Goal: Information Seeking & Learning: Learn about a topic

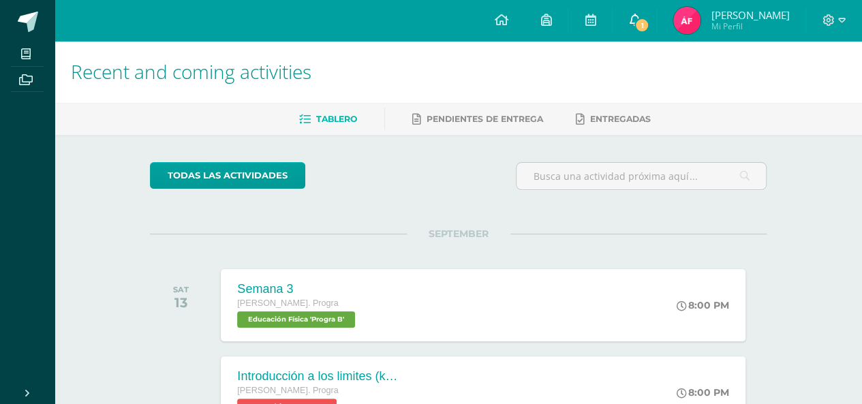
click at [649, 21] on span "1" at bounding box center [641, 25] width 15 height 15
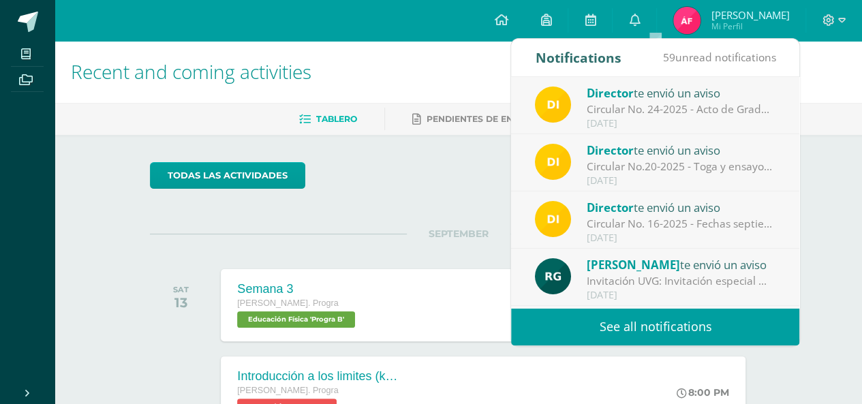
click at [435, 95] on h1 "Recent and coming activities" at bounding box center [458, 72] width 775 height 62
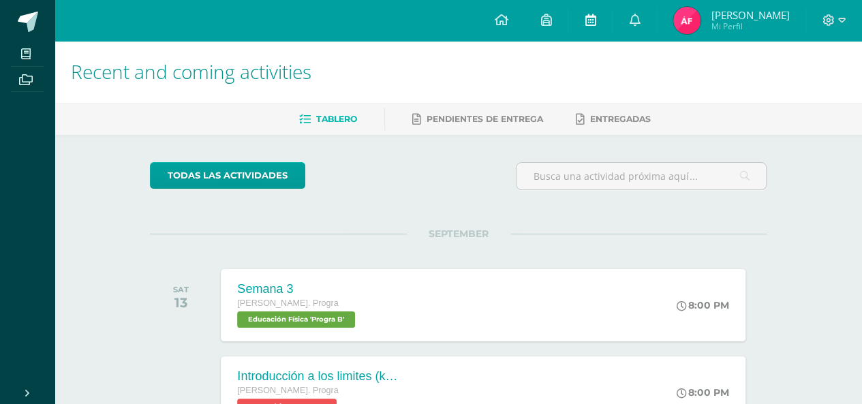
click at [605, 20] on link at bounding box center [590, 20] width 44 height 41
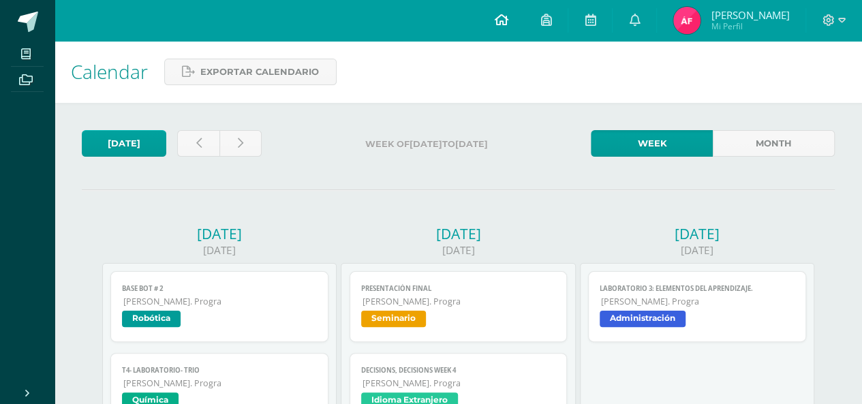
click at [524, 23] on link at bounding box center [501, 20] width 46 height 41
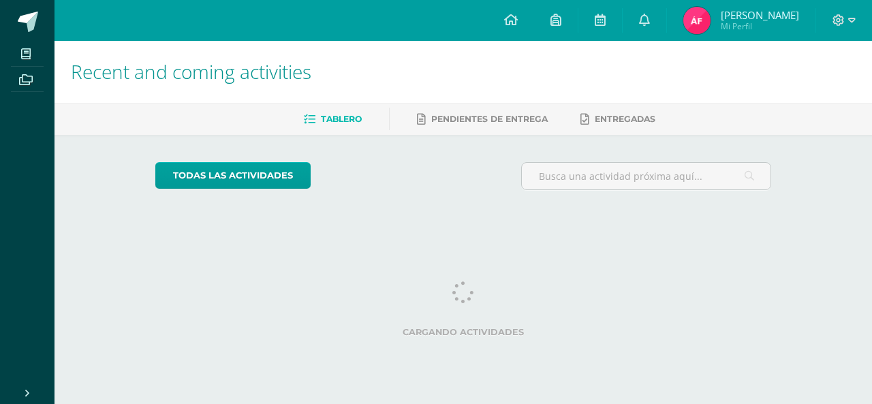
drag, startPoint x: 869, startPoint y: 60, endPoint x: 872, endPoint y: 106, distance: 46.4
click at [872, 106] on div "Recent and coming activities Tablero Pendientes de entrega Entregadas todas las…" at bounding box center [464, 134] width 818 height 187
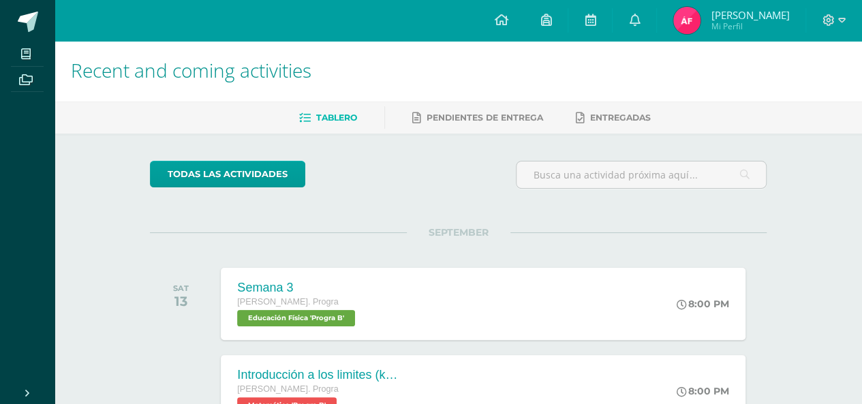
click at [830, 72] on h1 "Recent and coming activities" at bounding box center [458, 71] width 775 height 62
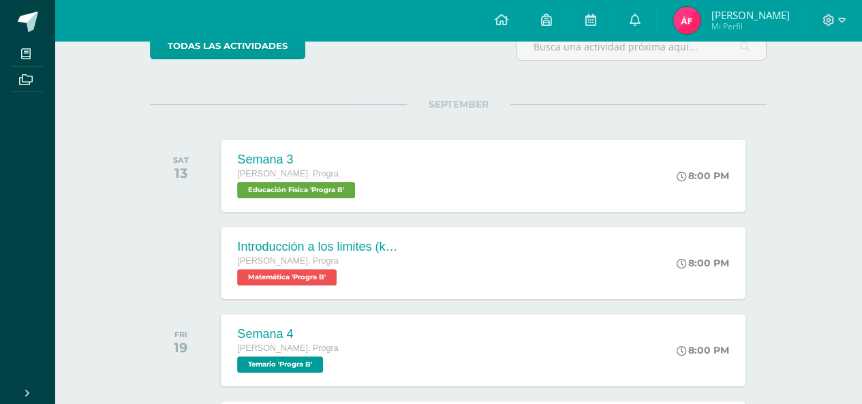
scroll to position [157, 0]
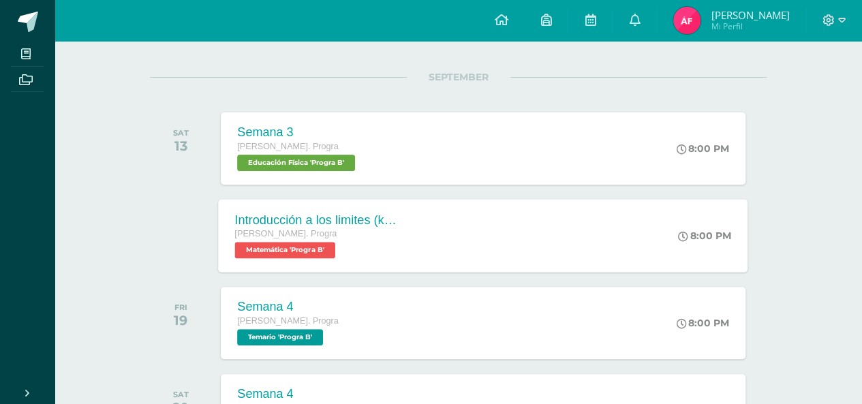
click at [440, 214] on div "Introducción a los limites (khan) Quinto Bach. Progra Matemática 'Progra B' 8:0…" at bounding box center [483, 235] width 529 height 73
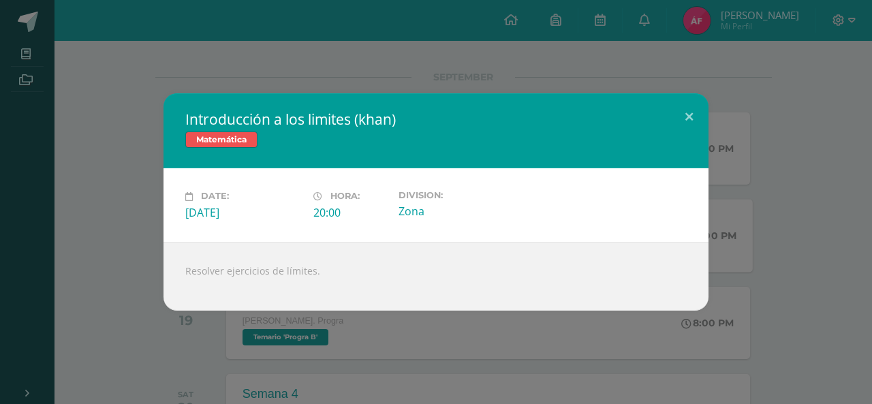
click at [102, 215] on div "Introducción a los limites ([PERSON_NAME]) Matemática Date: [DATE] Hora: 20:00 …" at bounding box center [435, 201] width 861 height 217
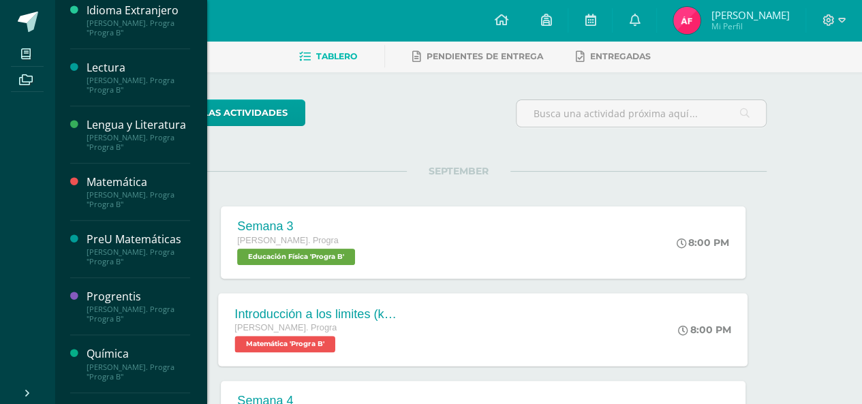
scroll to position [350, 0]
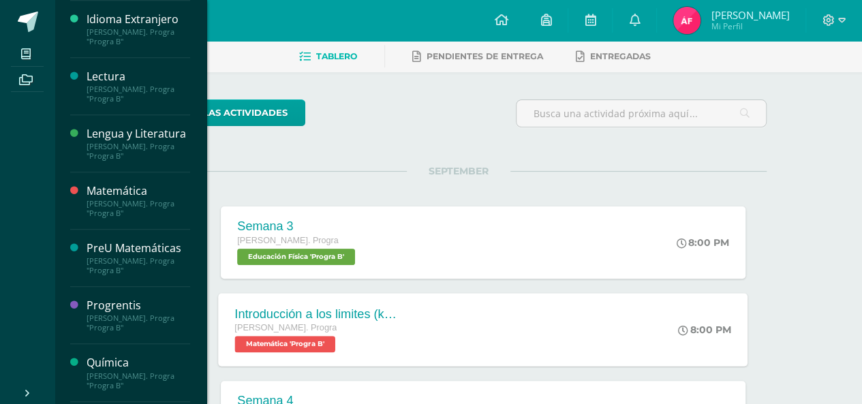
click at [156, 199] on div "Matemática" at bounding box center [139, 191] width 104 height 16
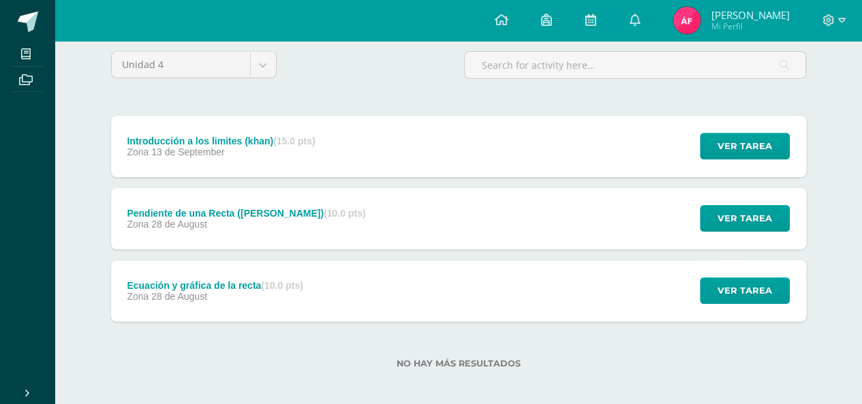
scroll to position [119, 0]
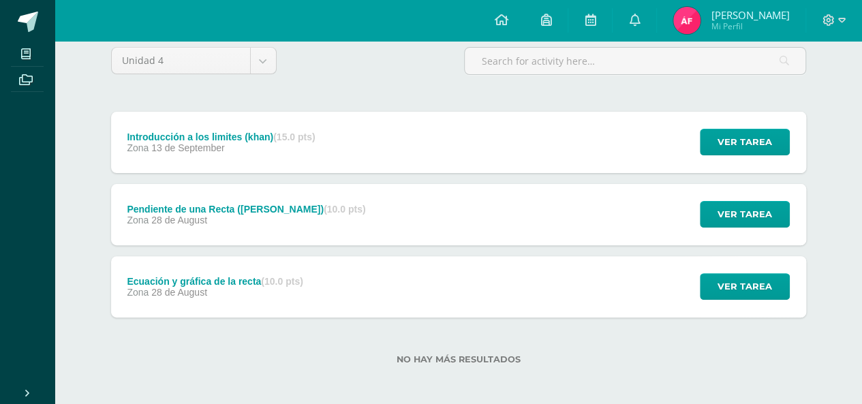
click at [150, 283] on div "Ecuación y gráfica de la recta (10.0 pts)" at bounding box center [215, 281] width 176 height 11
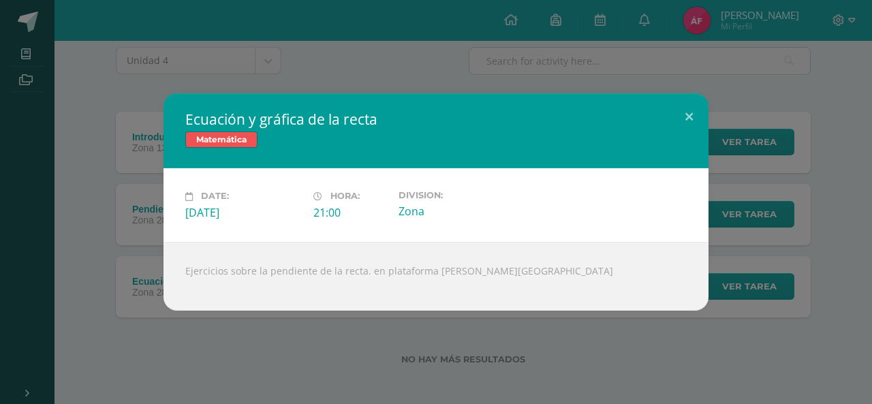
click at [58, 240] on div "Ecuación y gráfica de la recta Matemática Date: [DATE] Hora: 21:00 Division:" at bounding box center [435, 201] width 861 height 217
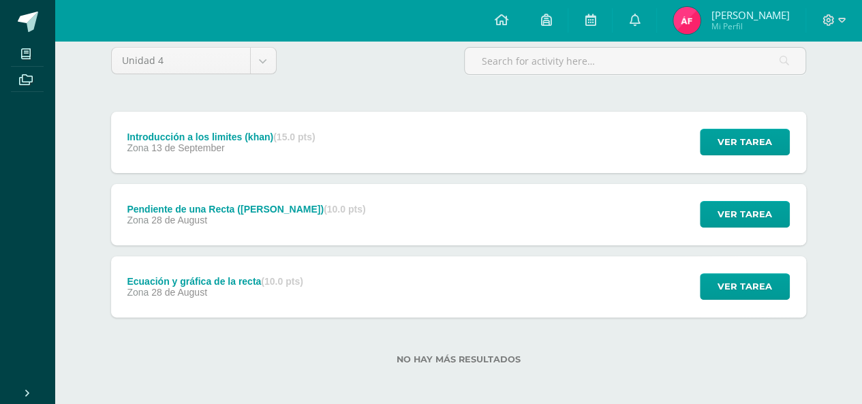
click at [172, 144] on span "13 de September" at bounding box center [187, 147] width 73 height 11
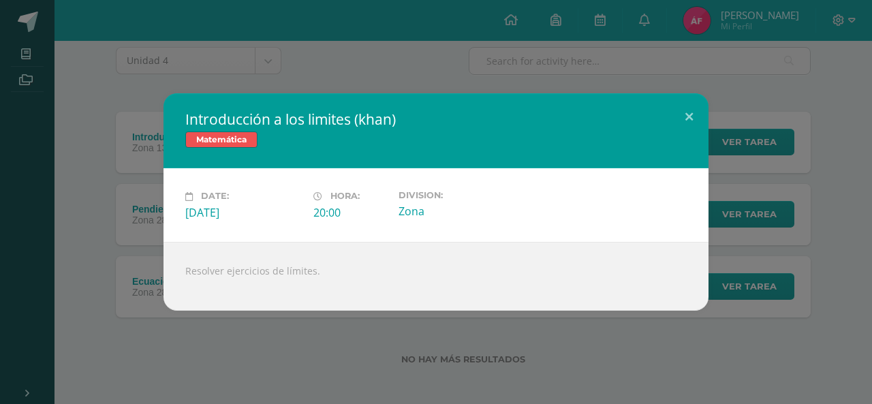
click at [98, 215] on div "Introducción a los limites ([PERSON_NAME]) Matemática Date: [DATE] Hora: 20:00 …" at bounding box center [435, 201] width 861 height 217
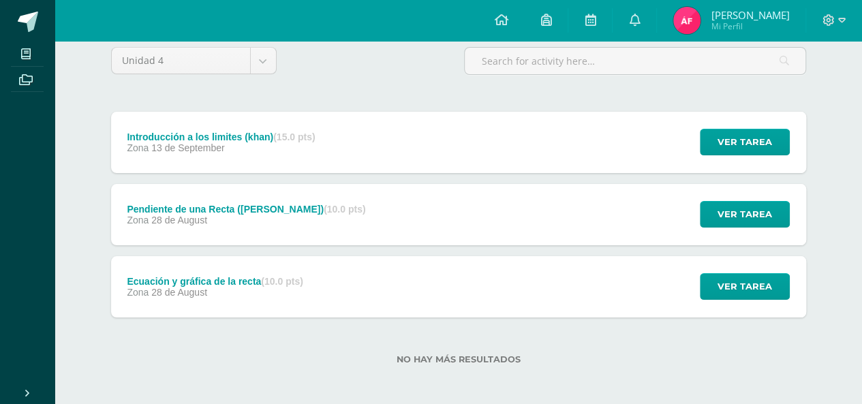
click at [168, 206] on div "Pendiente de una Recta ([PERSON_NAME]) (10.0 pts)" at bounding box center [246, 209] width 238 height 11
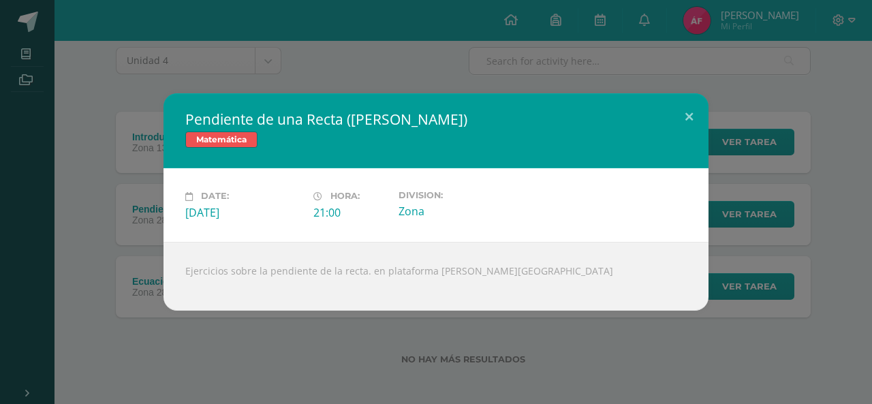
click at [84, 223] on div "Pendiente de una Recta ([PERSON_NAME]) Matemática Date: [DATE] Hora: 21:00 Divi…" at bounding box center [435, 201] width 861 height 217
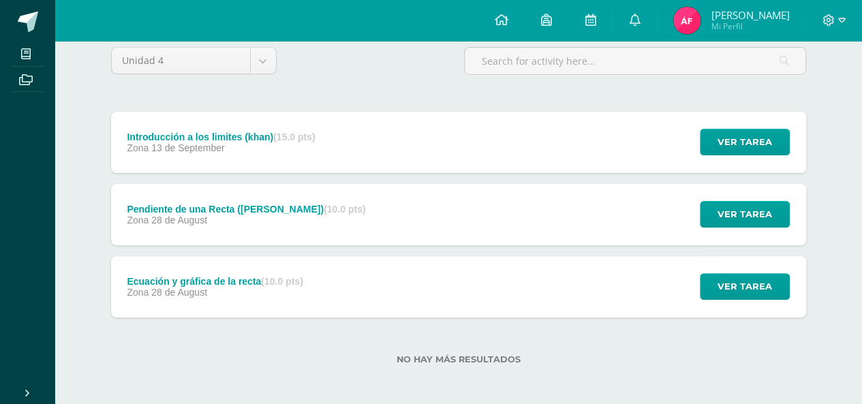
click at [183, 276] on div "Ecuación y gráfica de la recta (10.0 pts)" at bounding box center [215, 281] width 176 height 11
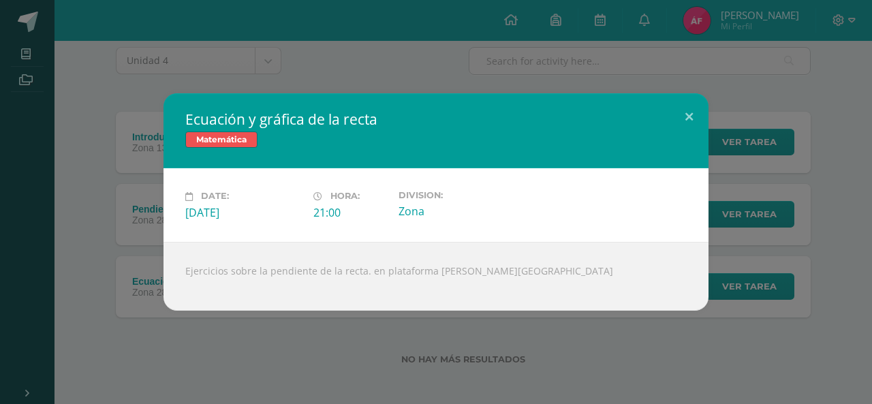
click at [114, 211] on div "Ecuación y gráfica de la recta Matemática Date: Thursday 28 de August Hora: 21:…" at bounding box center [435, 201] width 861 height 217
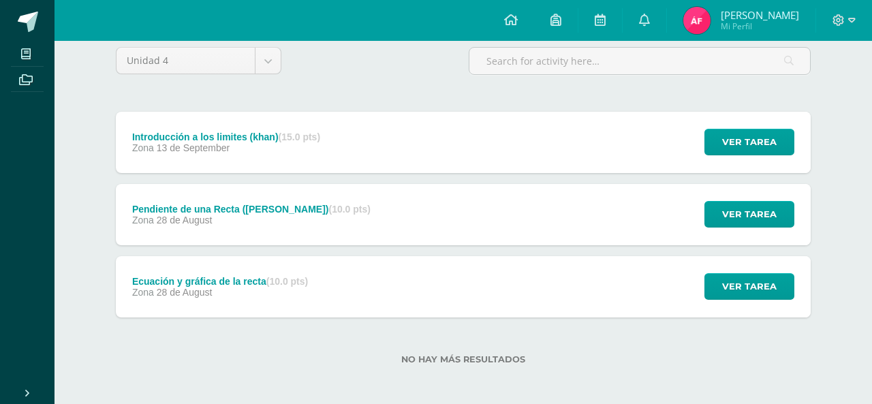
click at [151, 213] on div "Ecuación y gráfica de la recta Matemática Date: Thursday 28 de August Hora: 21:…" at bounding box center [435, 201] width 861 height 217
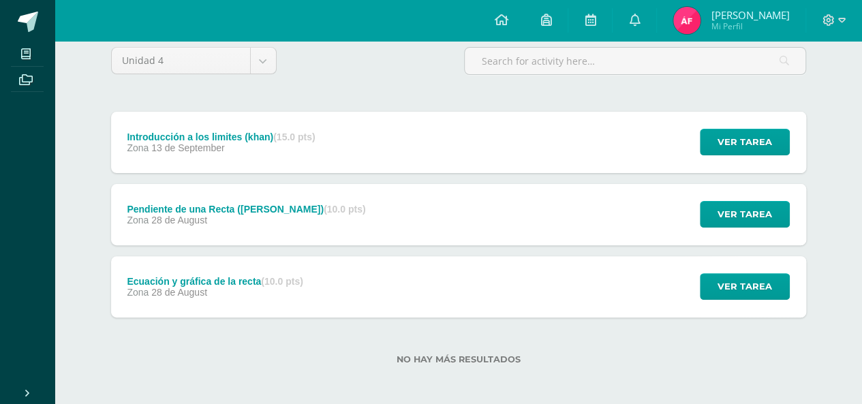
click at [151, 212] on div "Pendiente de una Recta (Khan) (10.0 pts)" at bounding box center [246, 209] width 238 height 11
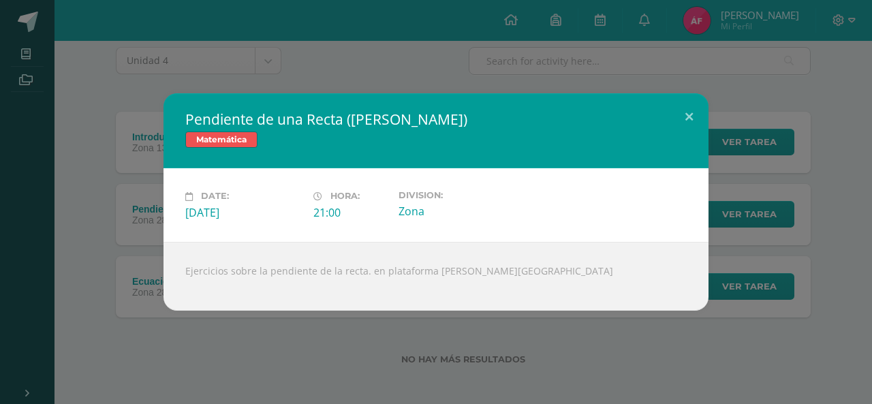
click at [117, 175] on div "Pendiente de una Recta (Khan) Matemática Date: Thursday 28 de August Hora: 21:0…" at bounding box center [435, 201] width 861 height 217
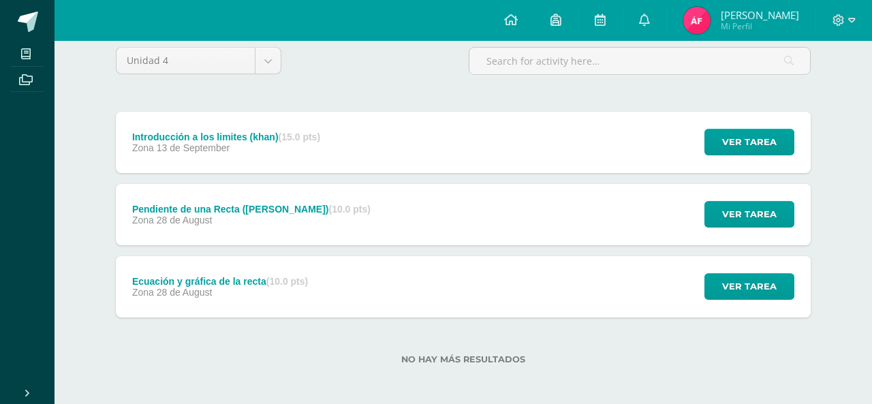
click at [155, 142] on div "Pendiente de una Recta (Khan) Matemática Date: Thursday 28 de August Hora: 21:0…" at bounding box center [435, 201] width 861 height 217
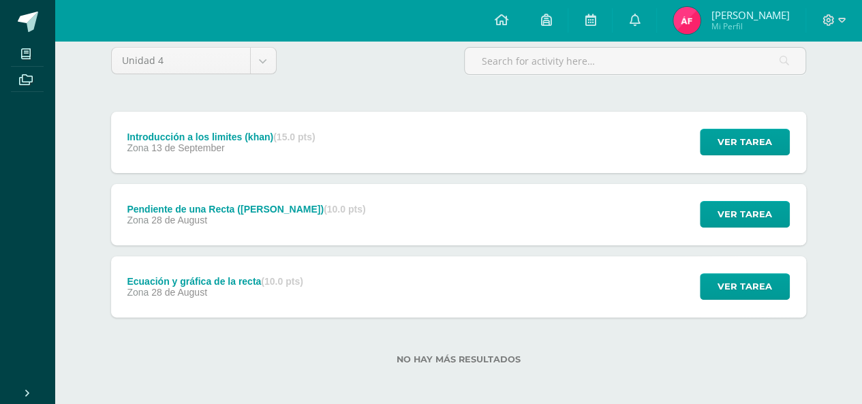
click at [155, 136] on div "Introducción a los limites (khan) (15.0 pts)" at bounding box center [221, 137] width 188 height 11
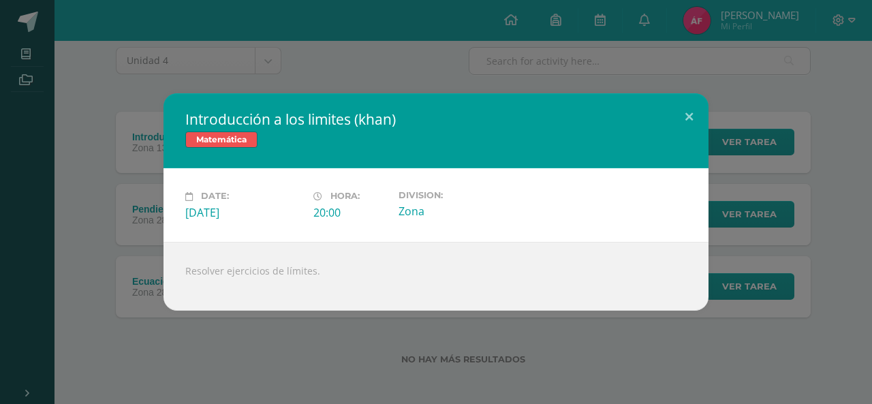
click at [110, 166] on div "Introducción a los limites (khan) Matemática Date: Saturday 13 de September Hor…" at bounding box center [435, 201] width 861 height 217
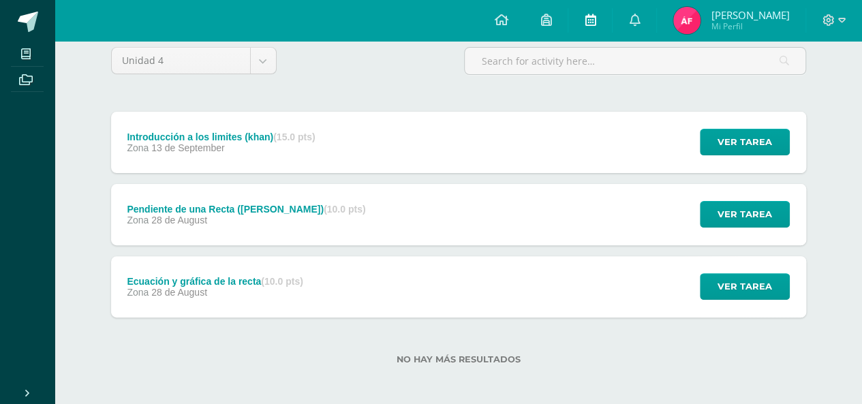
click at [604, 10] on link at bounding box center [590, 20] width 44 height 41
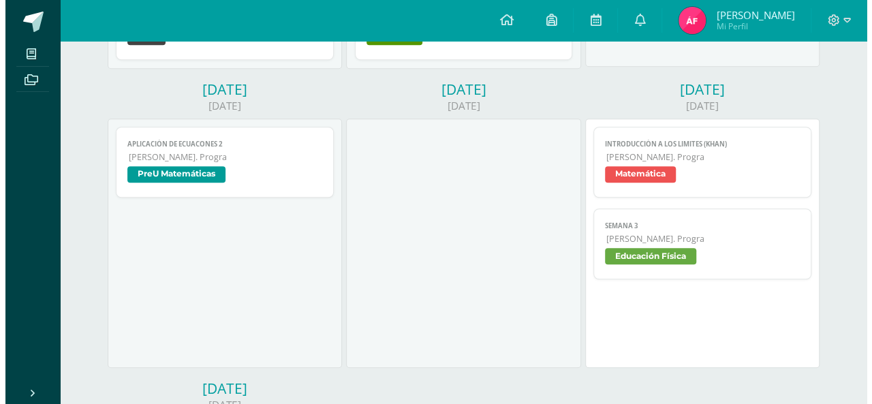
scroll to position [444, 0]
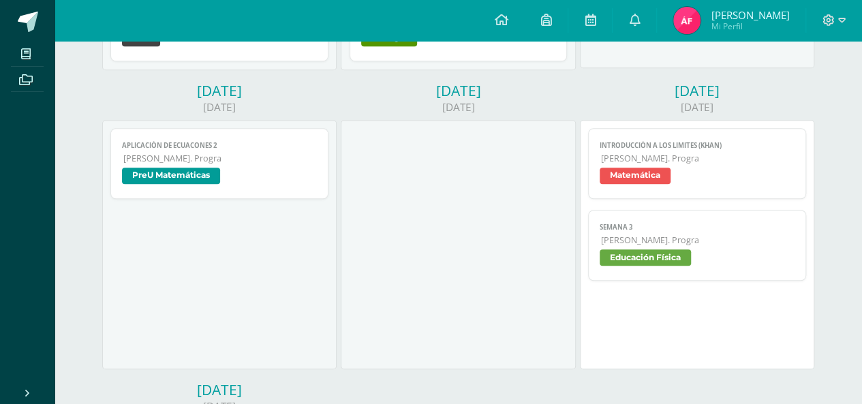
click at [106, 351] on div "Aplicación de ecuacones 2 PreU Matemáticas Cargando contenido Aplicación de ecu…" at bounding box center [219, 244] width 234 height 249
click at [226, 277] on div "Aplicación de ecuacones 2 PreU Matemáticas Cargando contenido Aplicación de ecu…" at bounding box center [219, 244] width 234 height 249
click at [206, 100] on div "[DATE]" at bounding box center [219, 107] width 234 height 14
click at [205, 170] on span "PreU Matemáticas" at bounding box center [171, 176] width 98 height 16
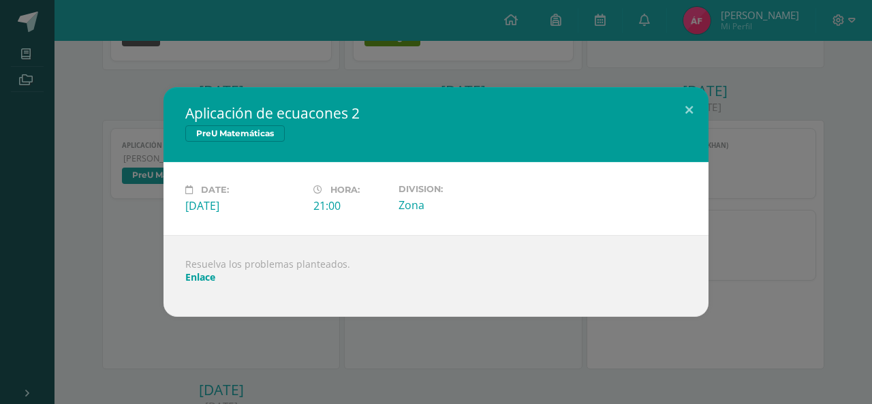
click at [202, 283] on link "Enlace" at bounding box center [200, 277] width 30 height 13
click at [97, 120] on div "Aplicación de ecuacones 2 PreU Matemáticas Date: [DATE] Hora: 21:00 Division: Z…" at bounding box center [435, 202] width 861 height 230
